Goal: Transaction & Acquisition: Purchase product/service

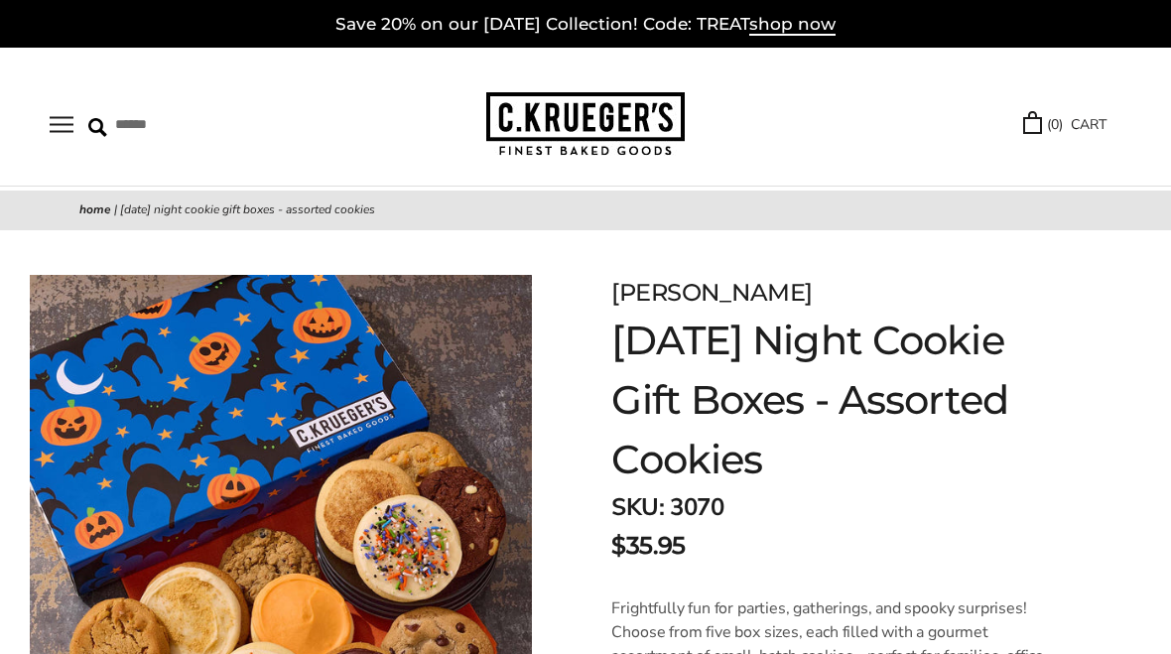
click at [812, 33] on span "shop now" at bounding box center [793, 25] width 86 height 22
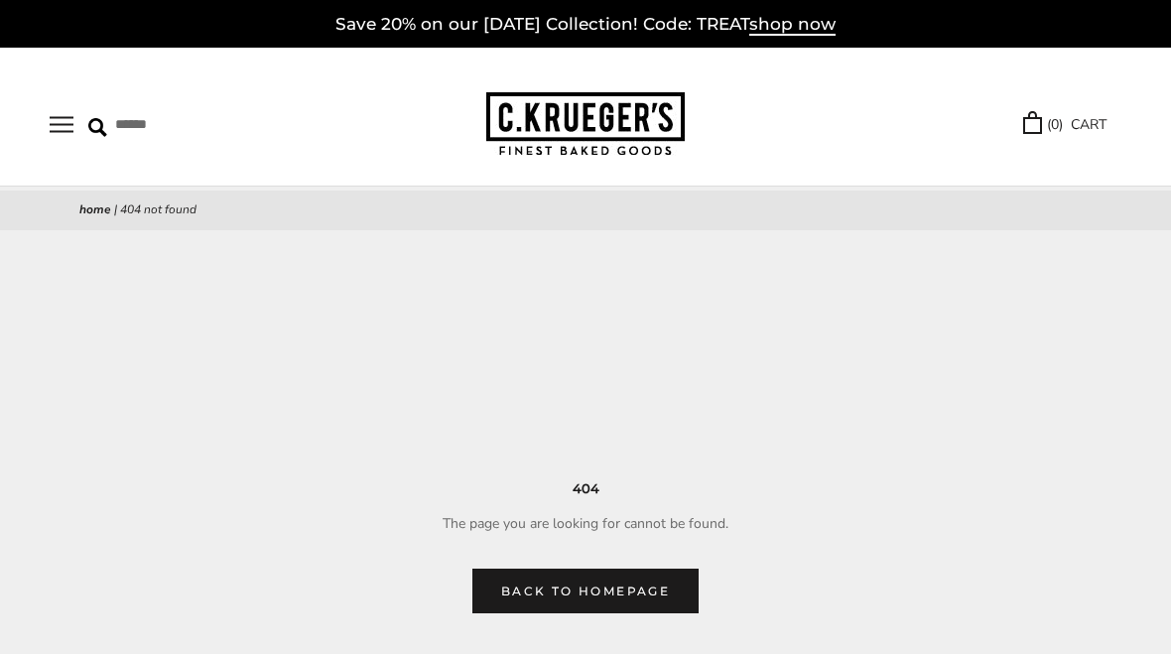
click at [596, 591] on link "Back to homepage" at bounding box center [586, 591] width 226 height 45
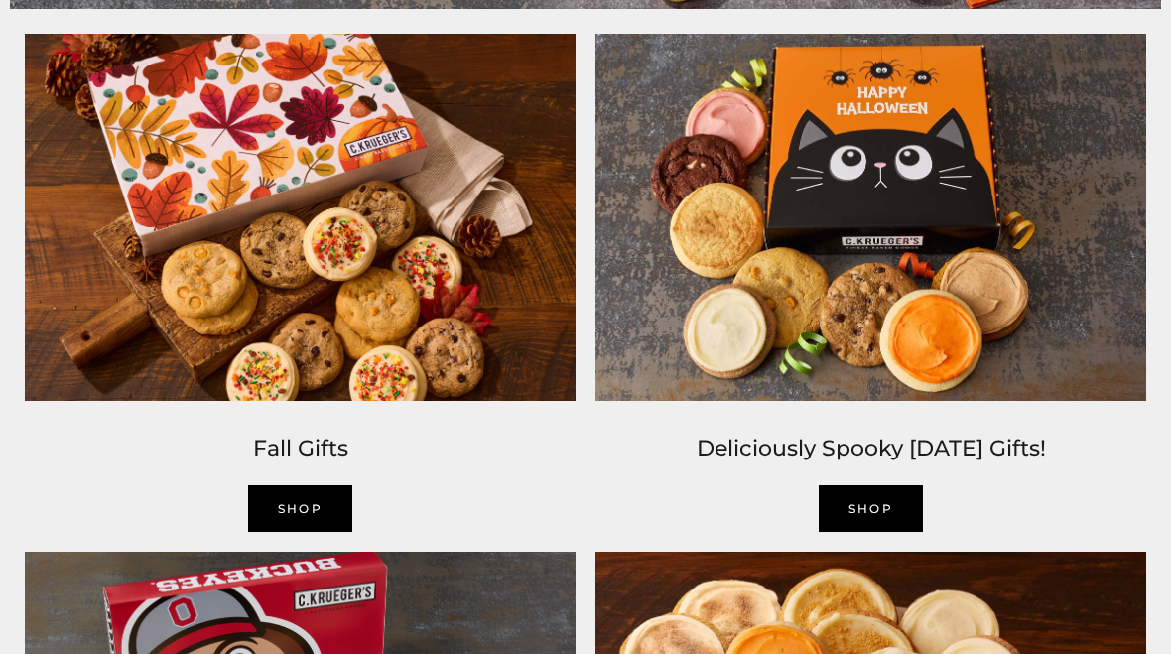
scroll to position [1211, 0]
click at [832, 447] on h2 "Deliciously Spooky Halloween Gifts!" at bounding box center [871, 450] width 551 height 36
click at [865, 515] on link "SHOP" at bounding box center [871, 508] width 105 height 47
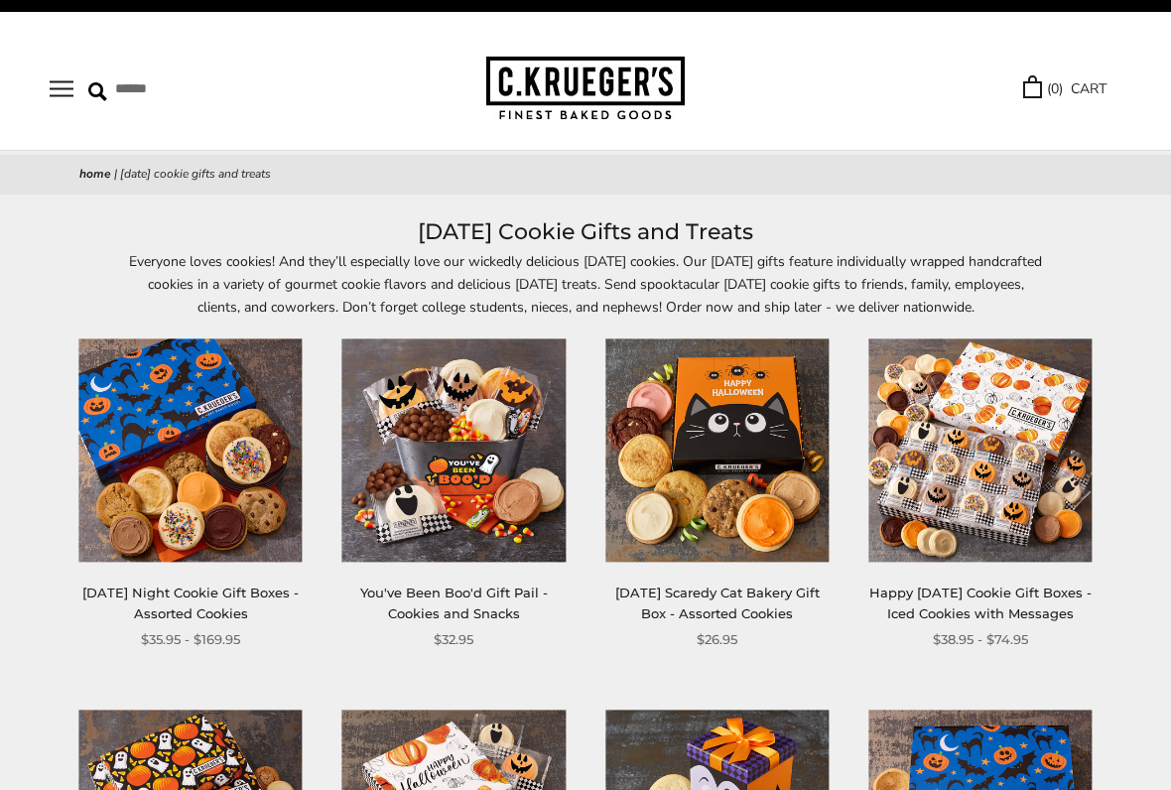
scroll to position [36, 0]
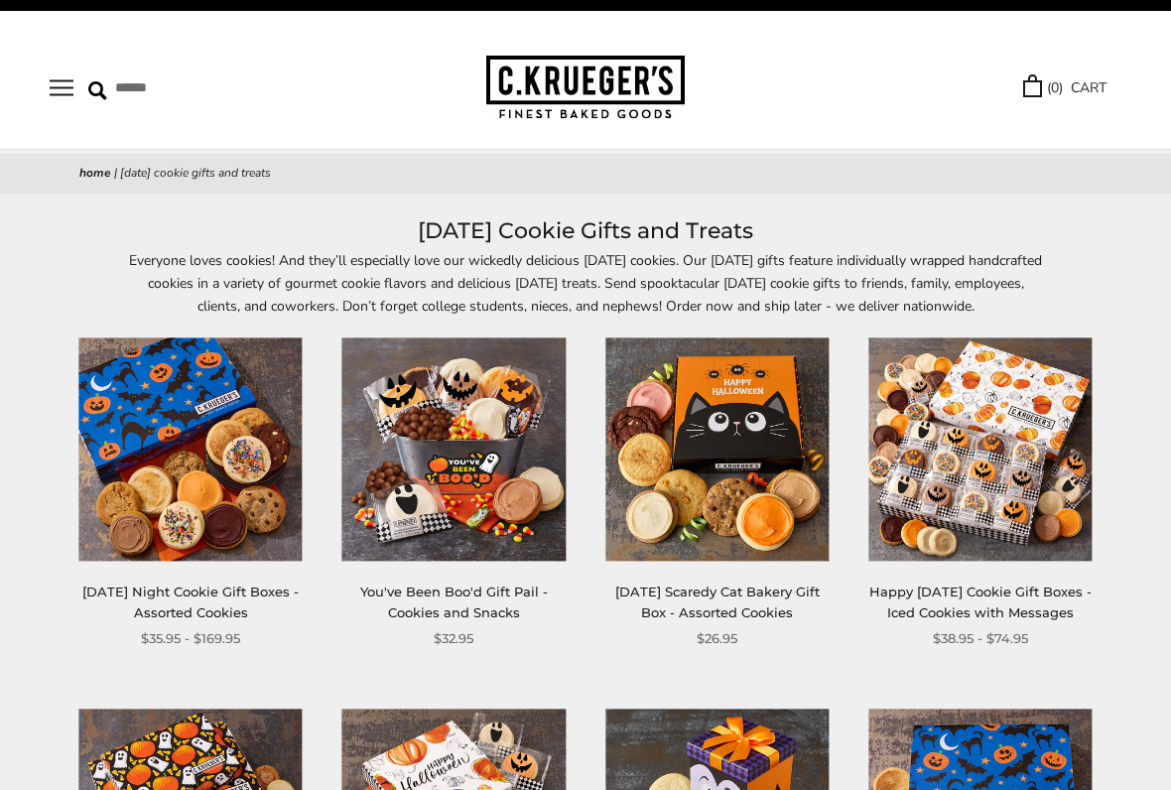
click at [739, 471] on img at bounding box center [717, 450] width 223 height 223
